Goal: Task Accomplishment & Management: Manage account settings

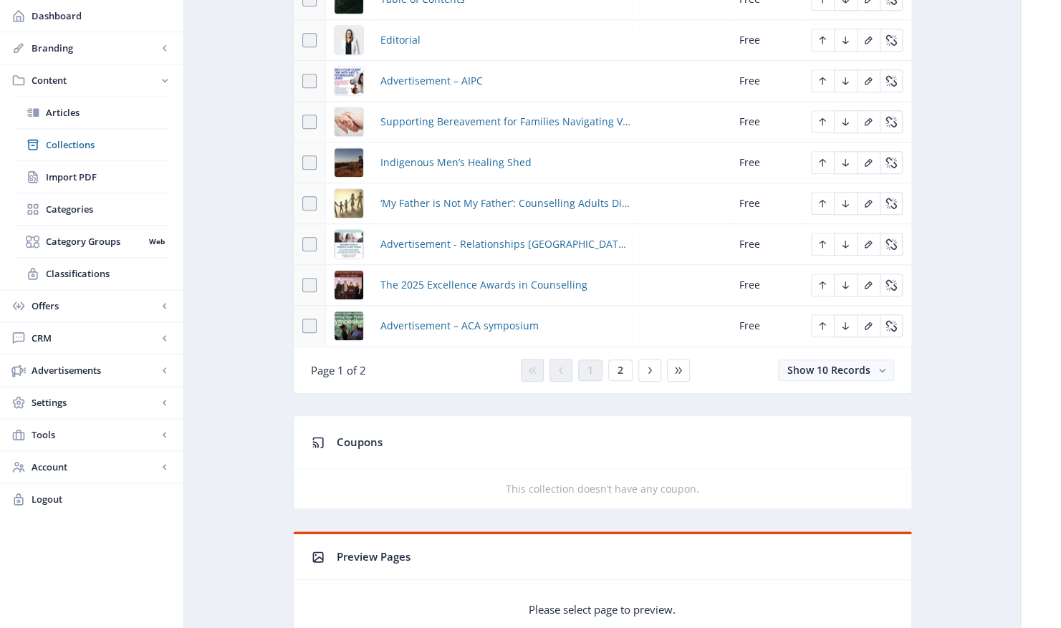
scroll to position [717, 0]
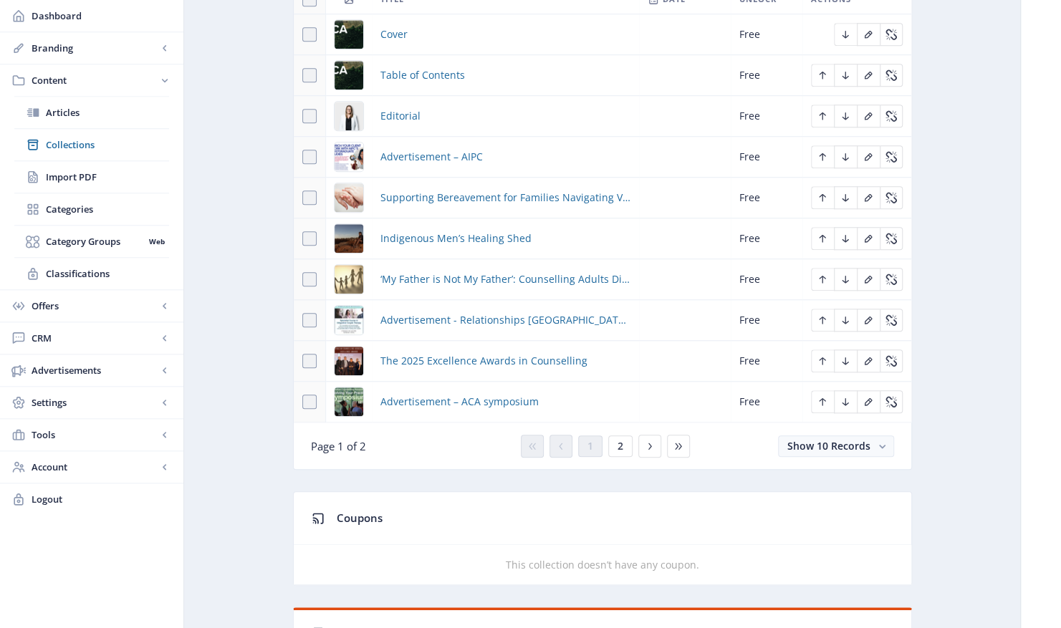
click at [337, 306] on img at bounding box center [349, 320] width 29 height 29
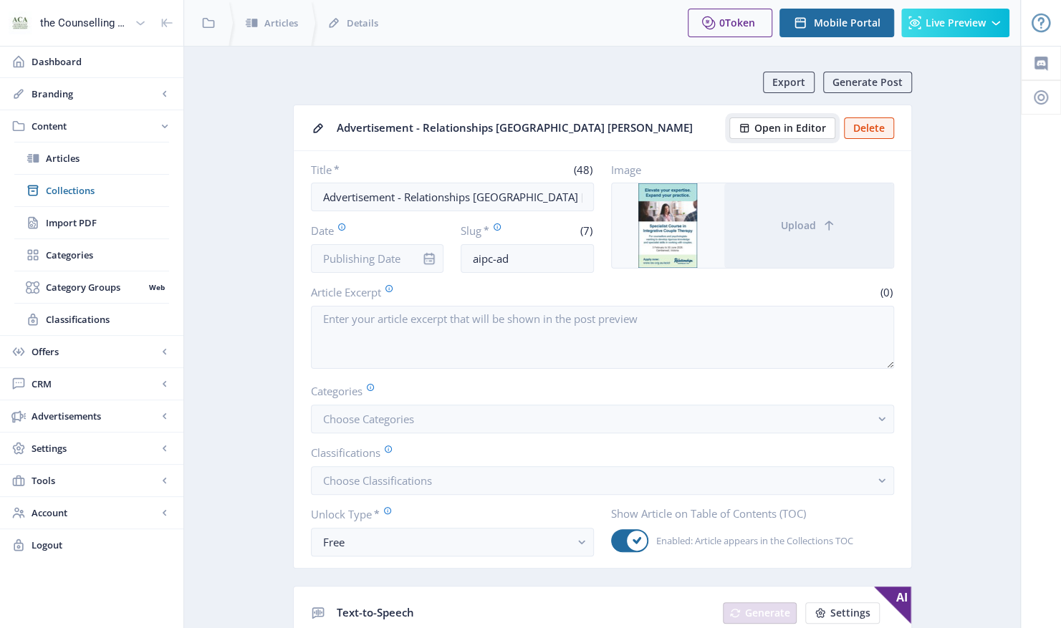
click at [787, 130] on span "Open in Editor" at bounding box center [791, 128] width 72 height 11
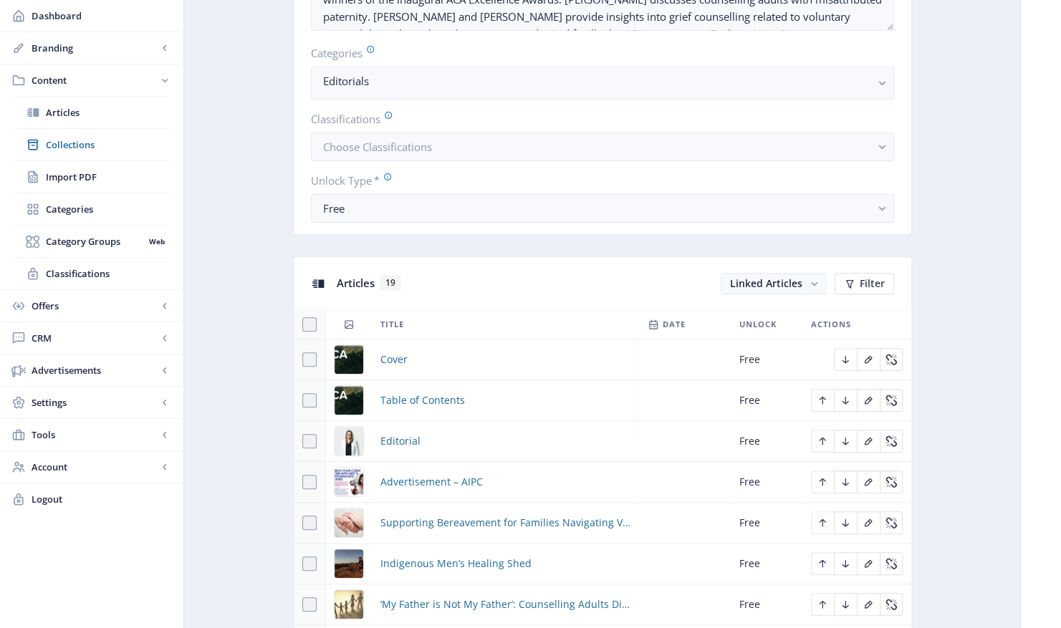
scroll to position [573, 0]
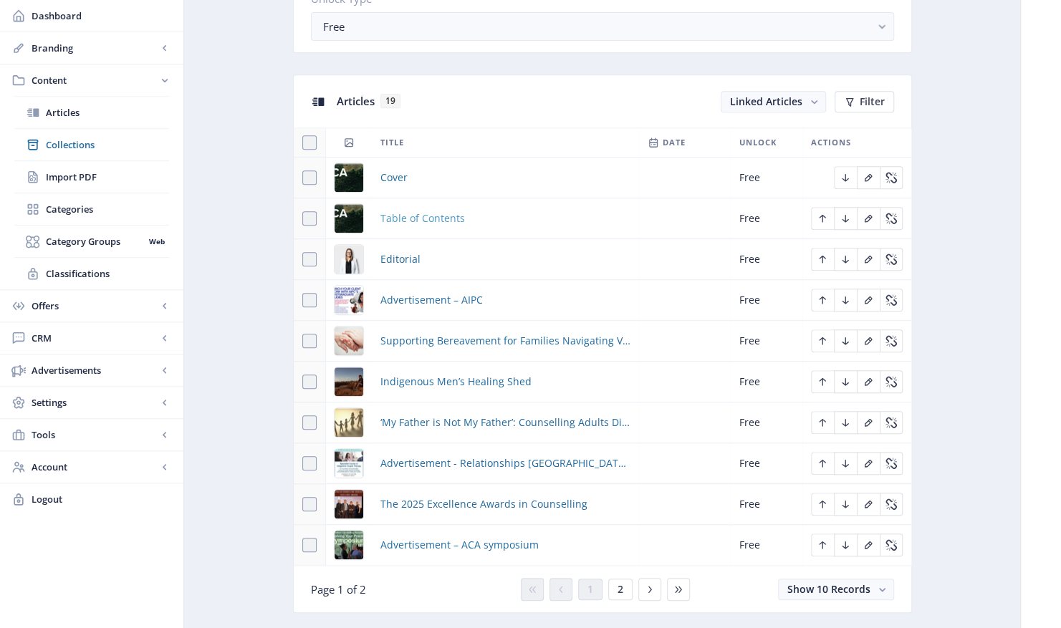
click at [424, 216] on span "Table of Contents" at bounding box center [423, 218] width 85 height 17
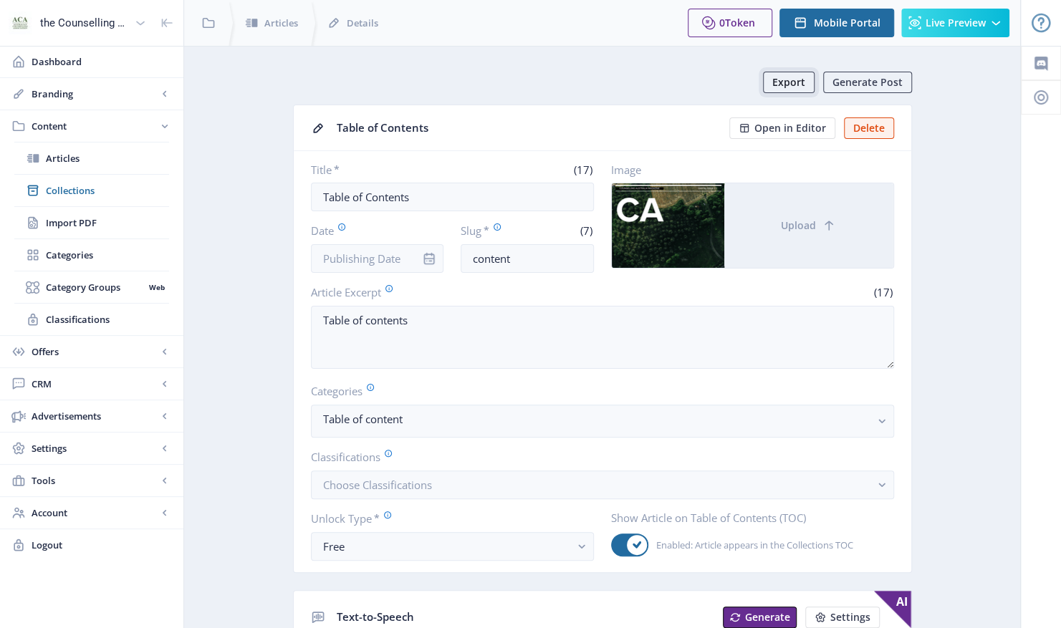
click at [787, 80] on span "Export" at bounding box center [788, 82] width 33 height 11
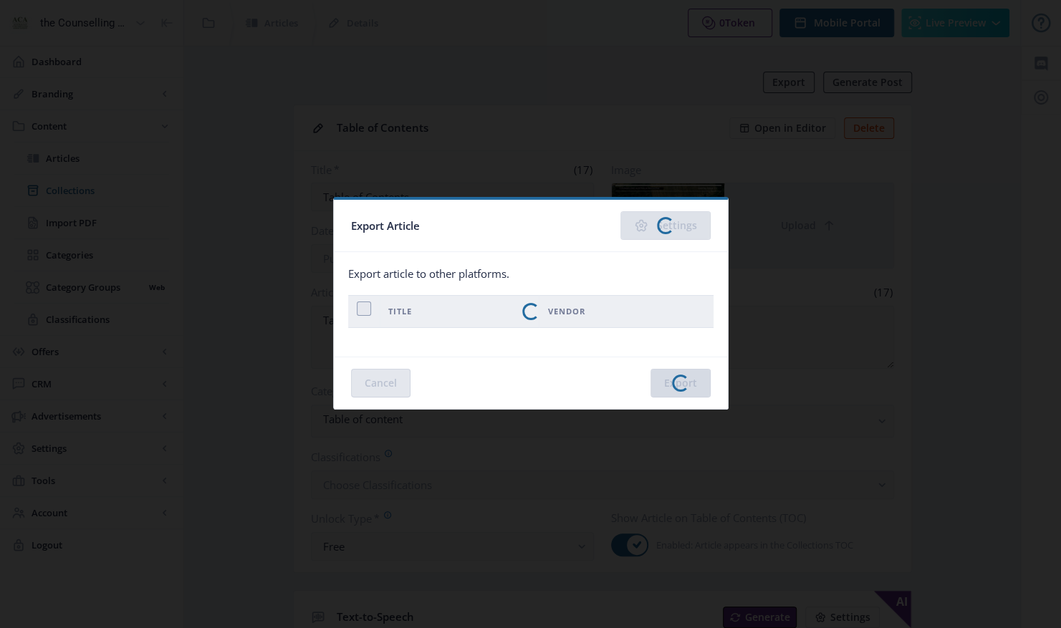
checkbox input "true"
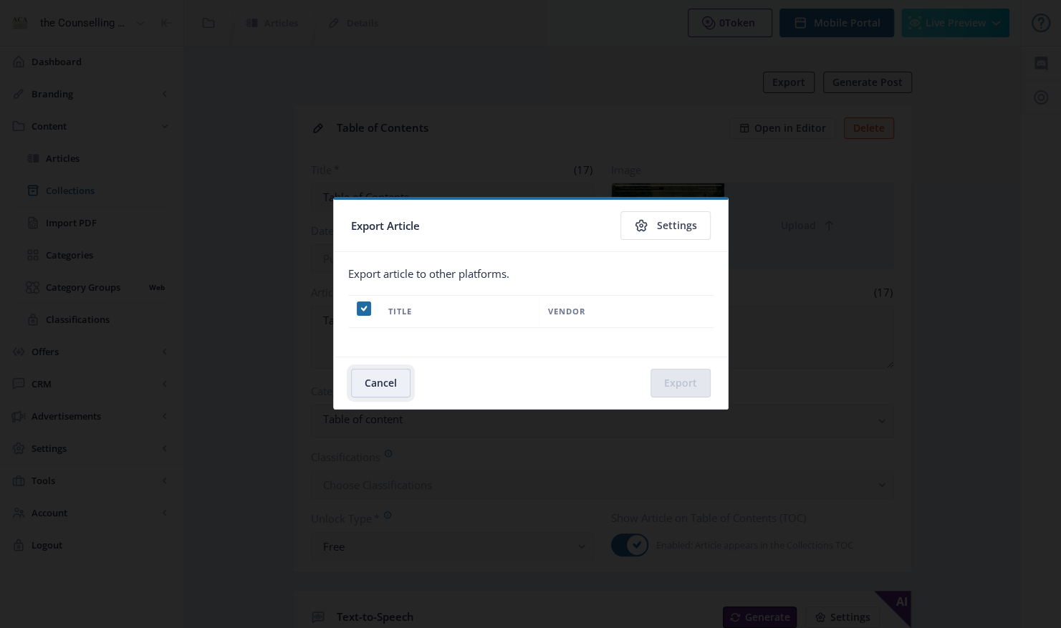
click at [393, 380] on button "Cancel" at bounding box center [380, 383] width 59 height 29
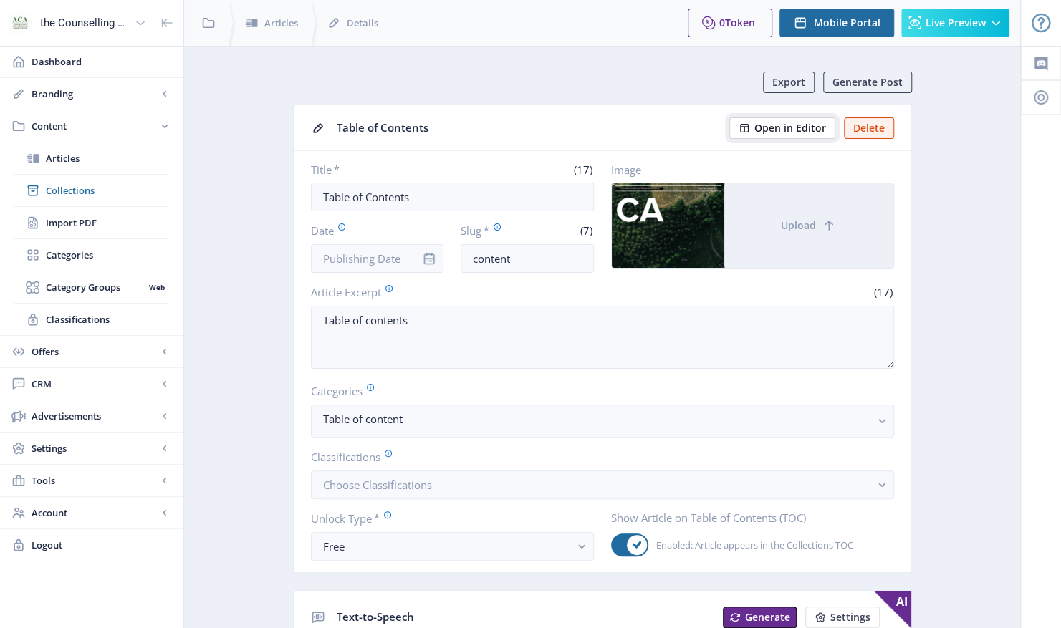
click at [795, 123] on span "Open in Editor" at bounding box center [791, 128] width 72 height 11
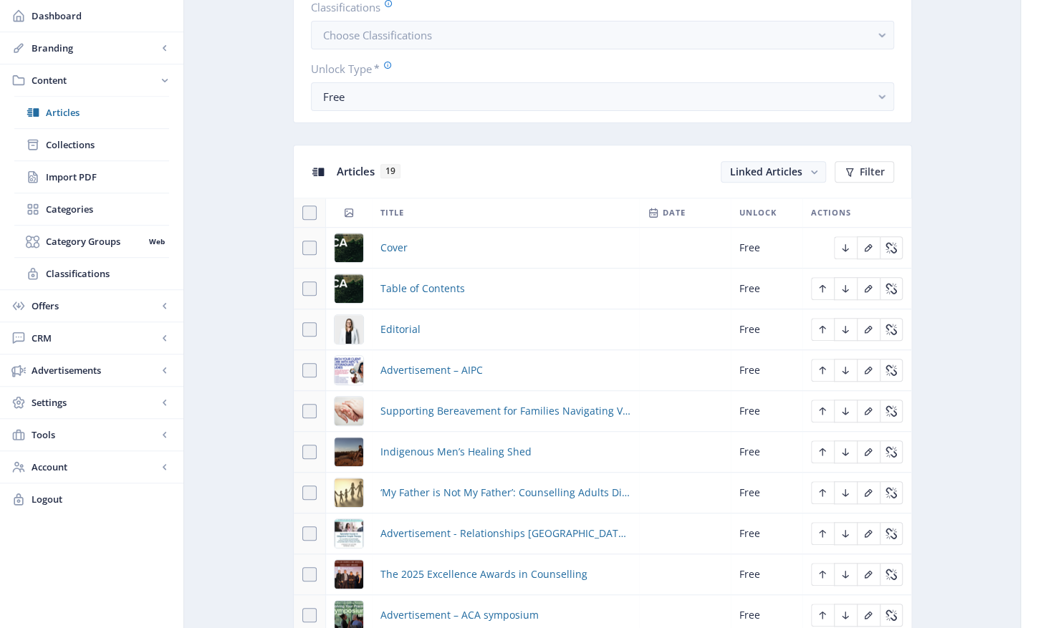
scroll to position [573, 0]
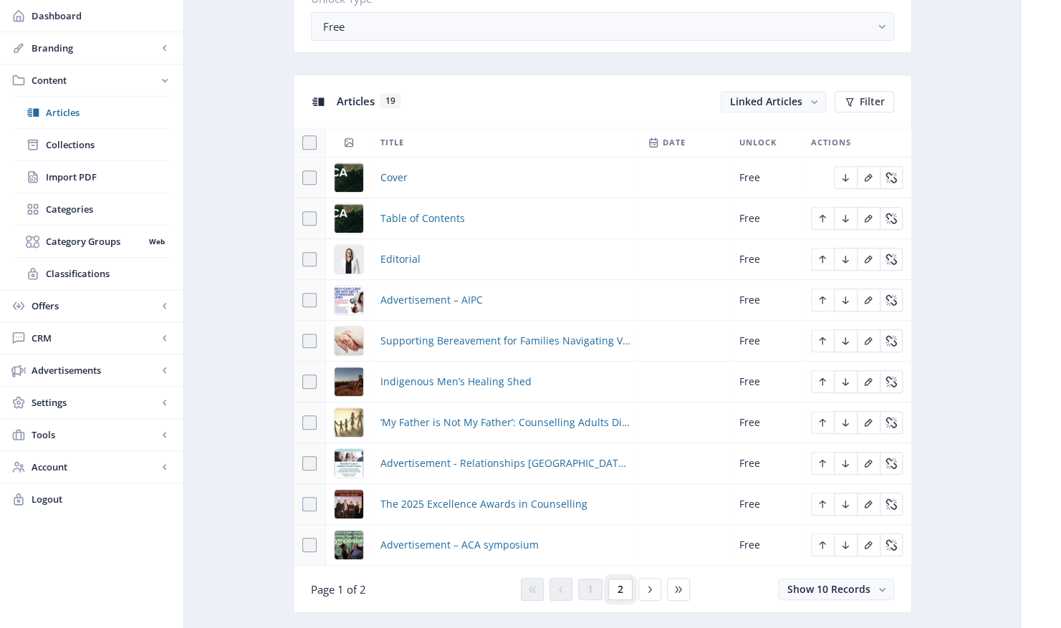
click at [618, 584] on span "2" at bounding box center [621, 589] width 6 height 11
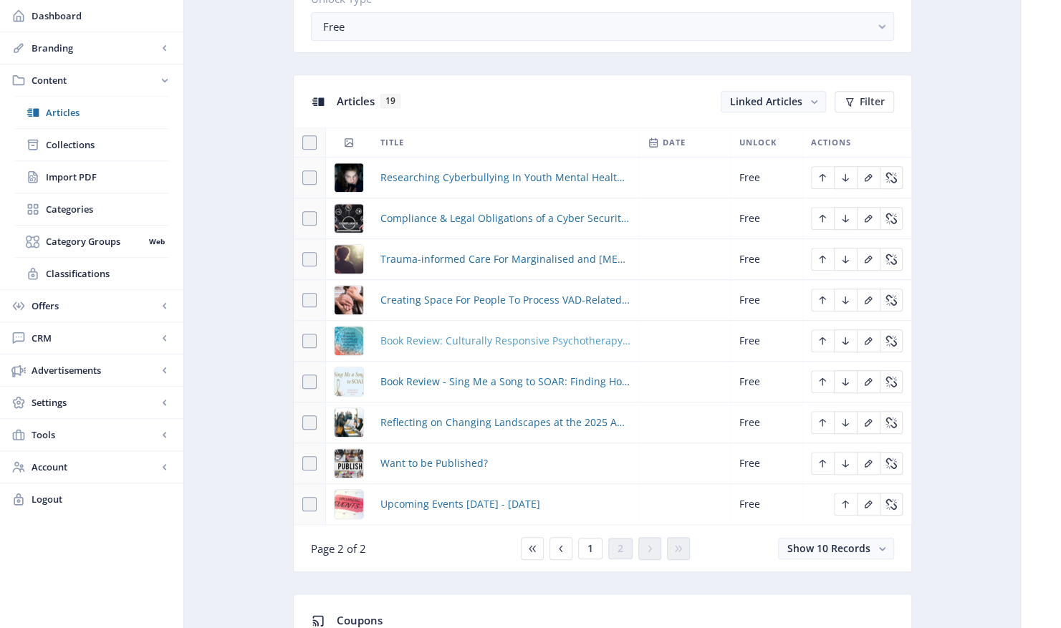
click at [528, 343] on span "Book Review: Culturally Responsive Psychotherapy, Counselling and Psychology Pr…" at bounding box center [506, 340] width 250 height 17
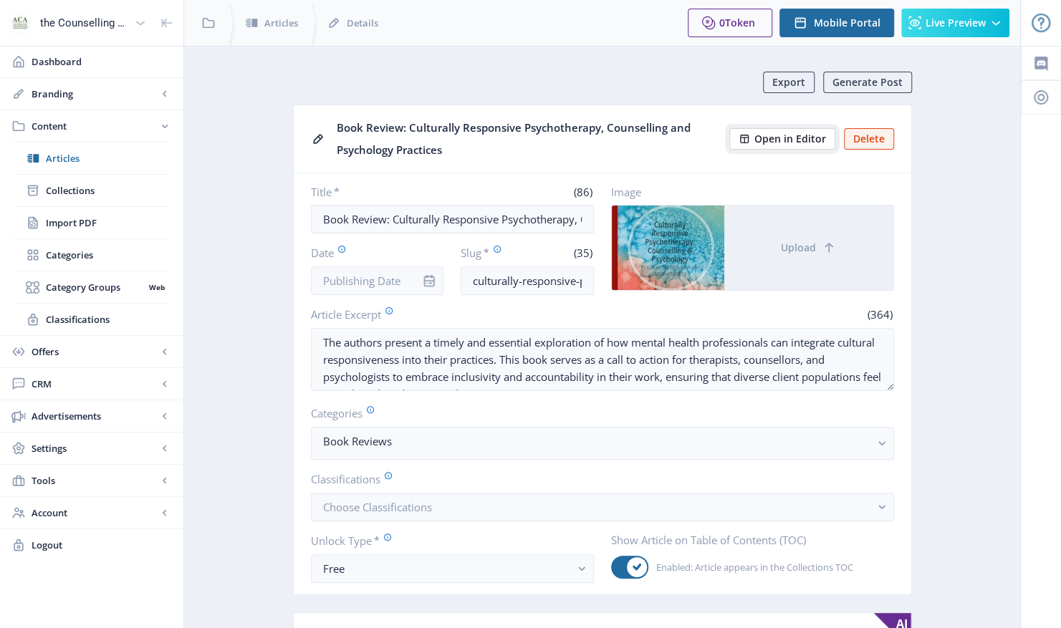
click at [790, 141] on span "Open in Editor" at bounding box center [791, 138] width 72 height 11
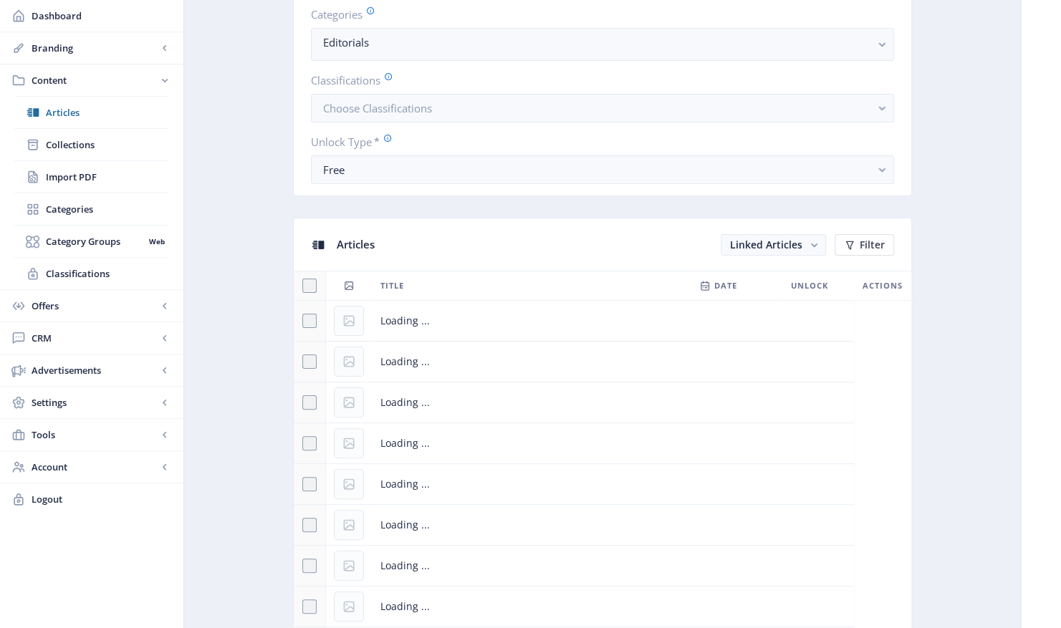
scroll to position [717, 0]
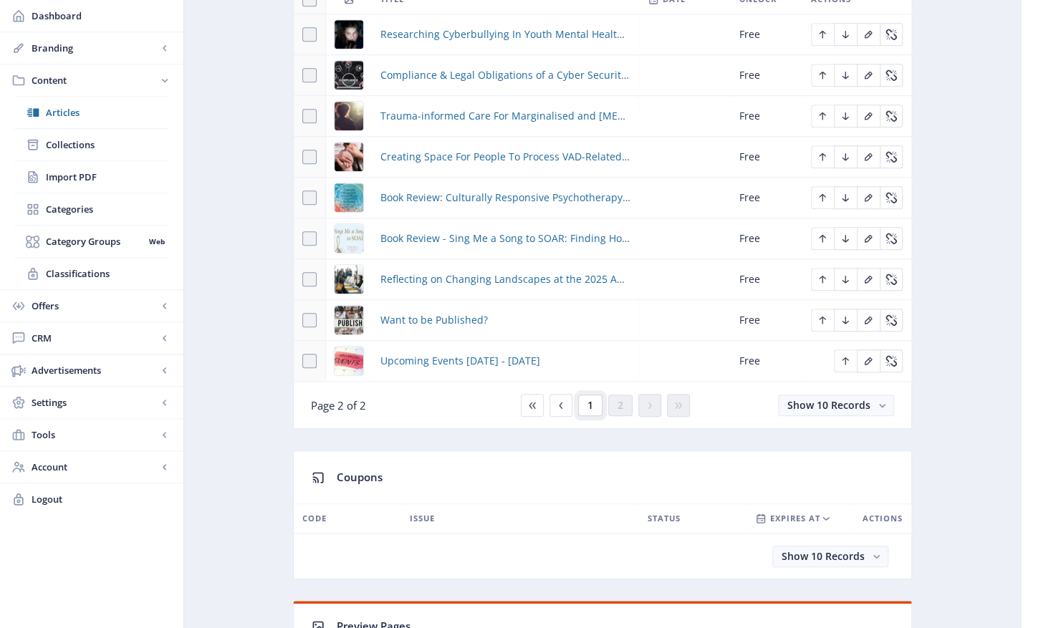
click at [588, 401] on span "1" at bounding box center [591, 405] width 6 height 11
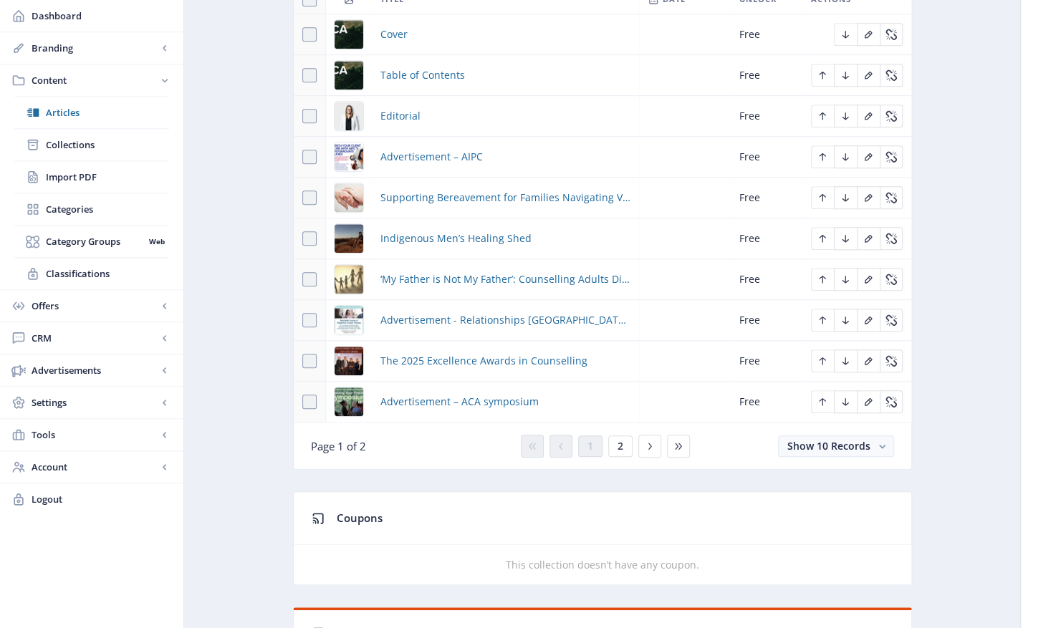
click at [355, 320] on img at bounding box center [349, 320] width 29 height 29
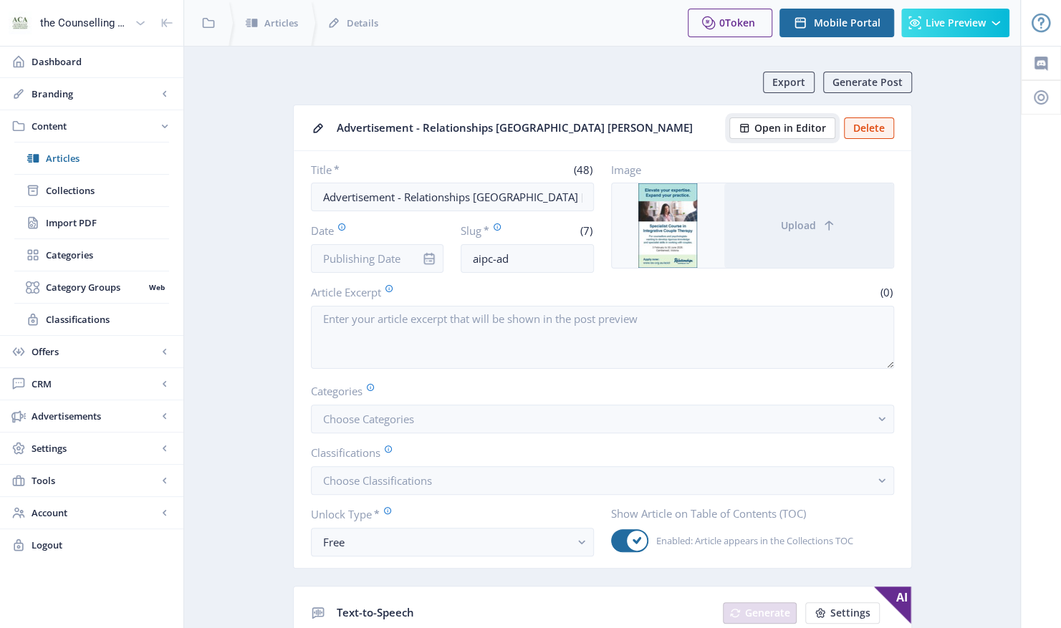
click at [777, 124] on span "Open in Editor" at bounding box center [791, 128] width 72 height 11
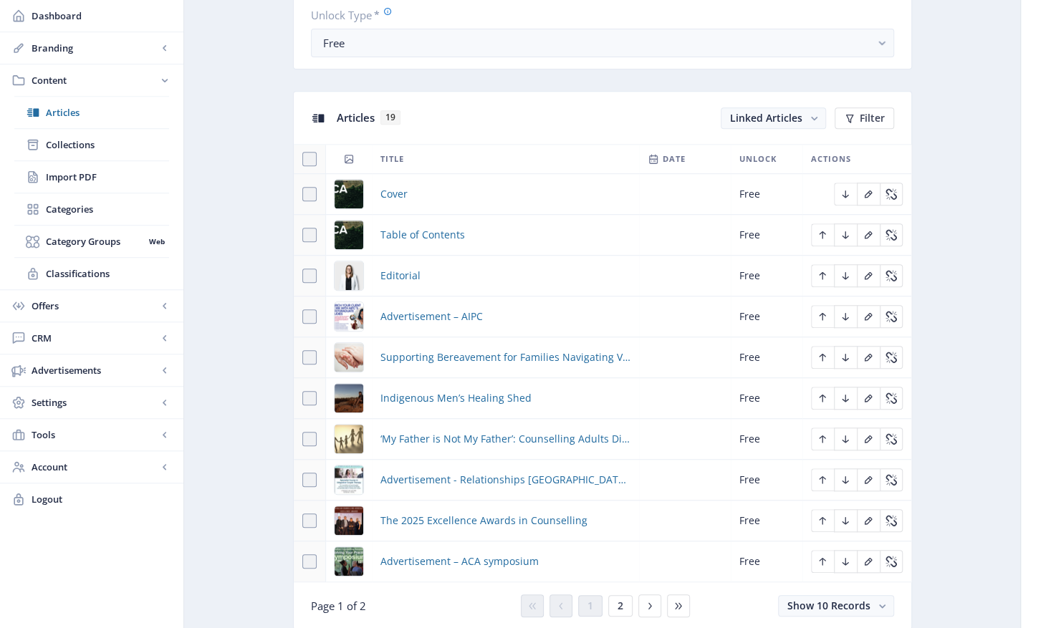
scroll to position [645, 0]
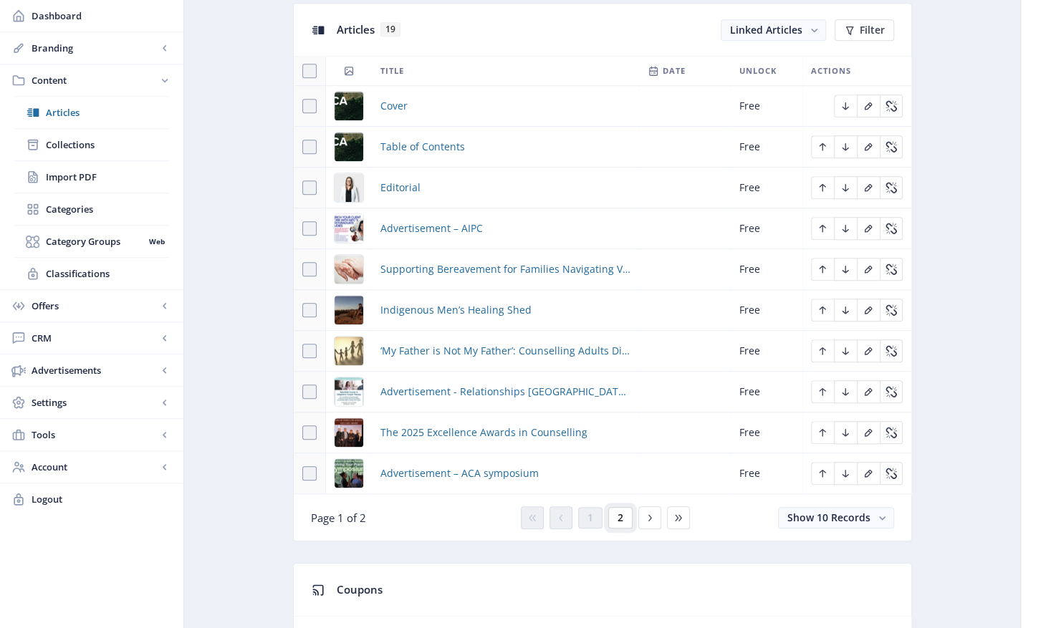
click at [618, 512] on span "2" at bounding box center [621, 517] width 6 height 11
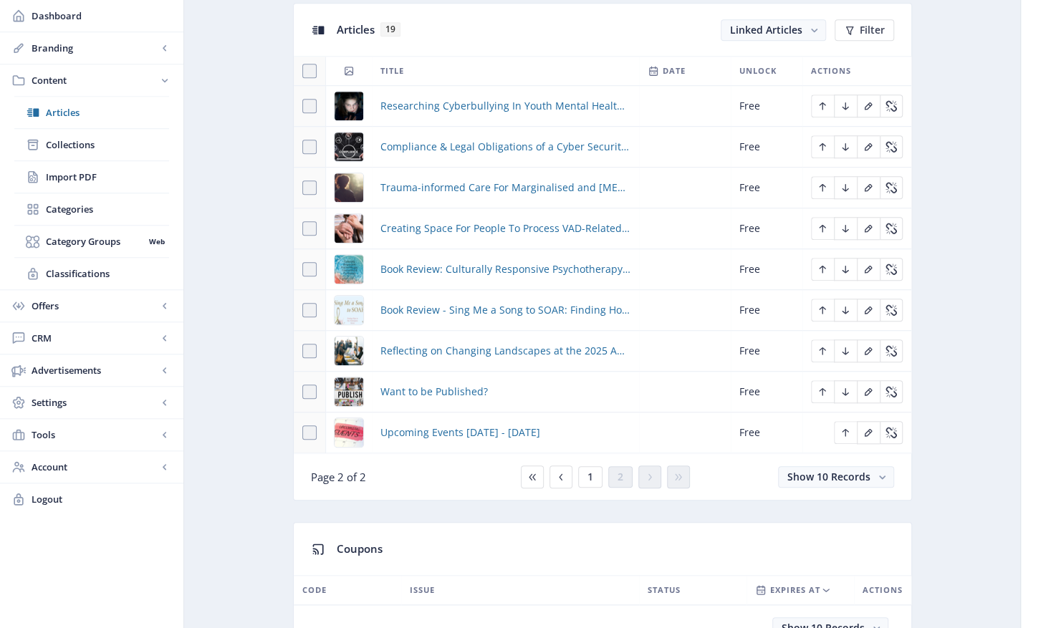
scroll to position [717, 0]
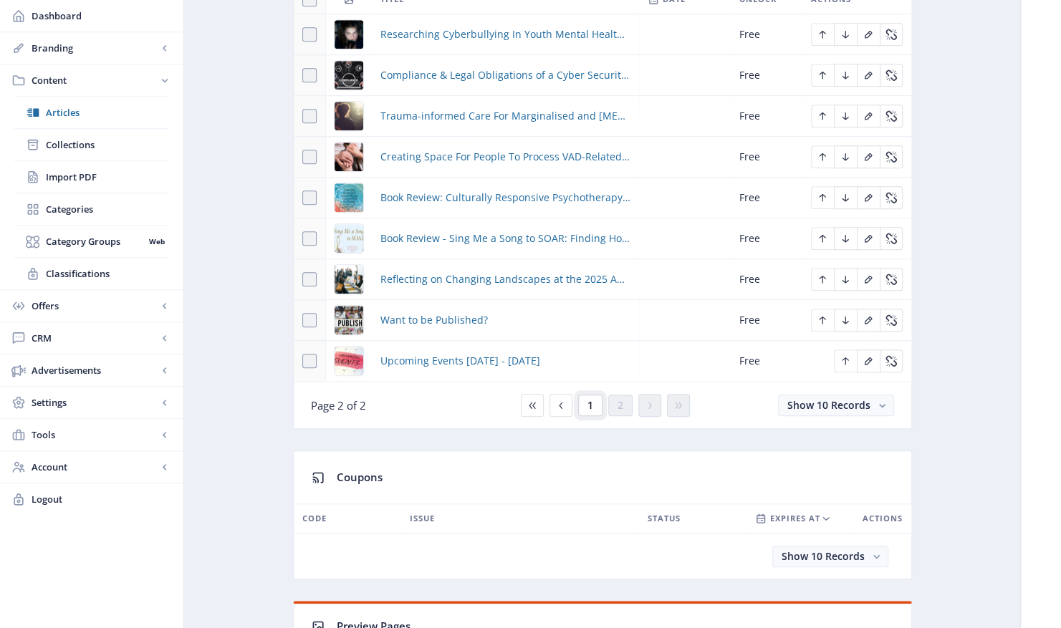
click at [590, 400] on span "1" at bounding box center [591, 405] width 6 height 11
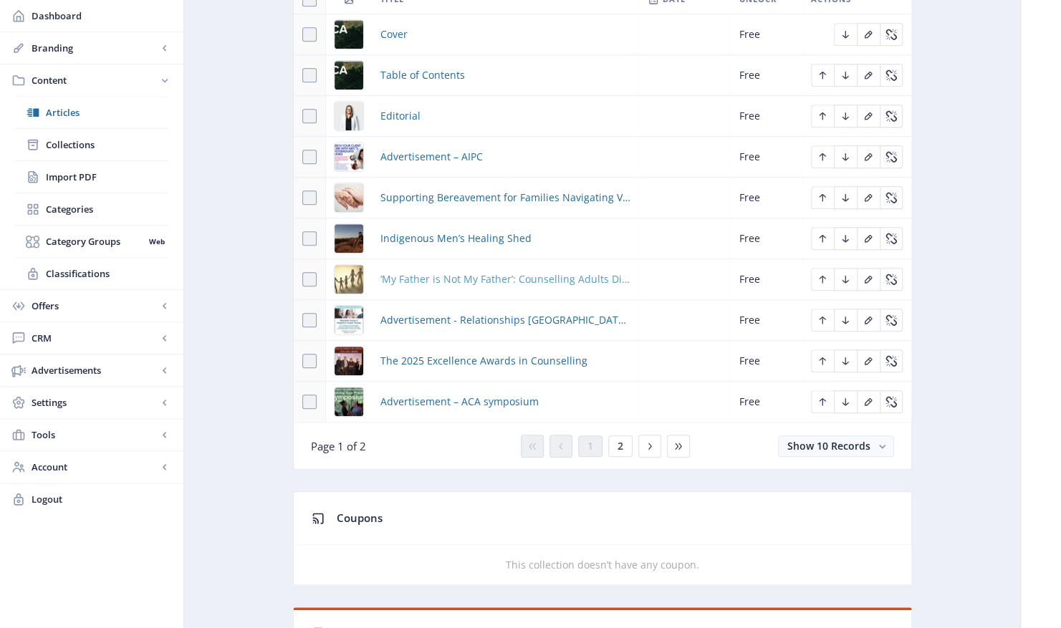
click at [431, 271] on span "‘My Father is Not My Father’: Counselling Adults Discovering Misattributed Pate…" at bounding box center [506, 279] width 250 height 17
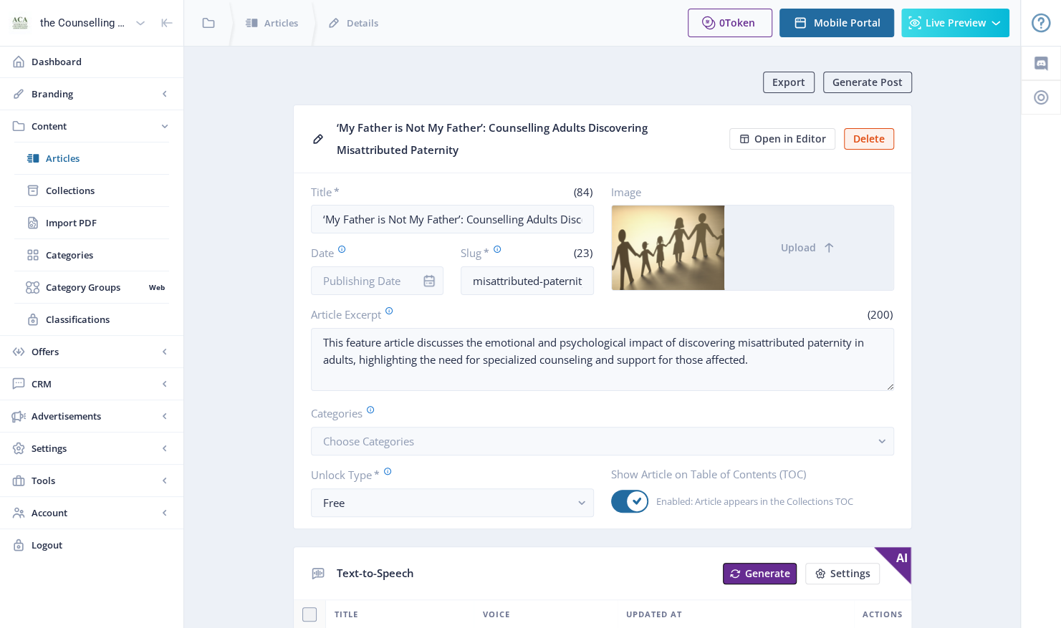
drag, startPoint x: 389, startPoint y: 151, endPoint x: 337, endPoint y: 132, distance: 55.8
click at [337, 132] on div "‘My Father is Not My Father’: Counselling Adults Discovering Misattributed Pate…" at bounding box center [529, 139] width 384 height 44
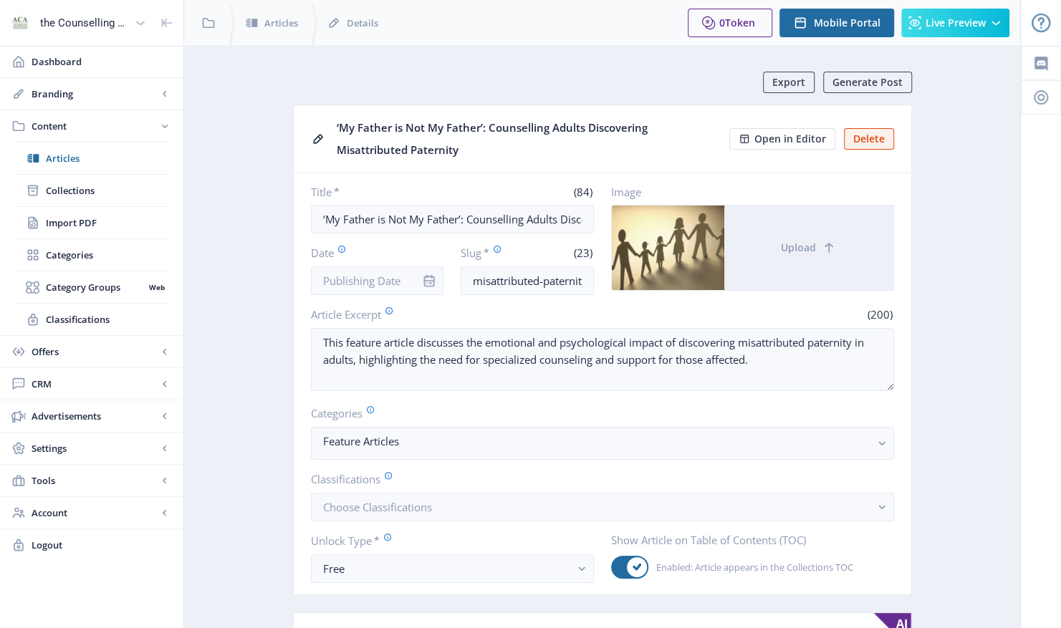
drag, startPoint x: 337, startPoint y: 132, endPoint x: 358, endPoint y: 130, distance: 21.5
copy div "‘My Father is Not My Father’: Counselling Adults Discovering Misattributed Pate…"
